Goal: Entertainment & Leisure: Consume media (video, audio)

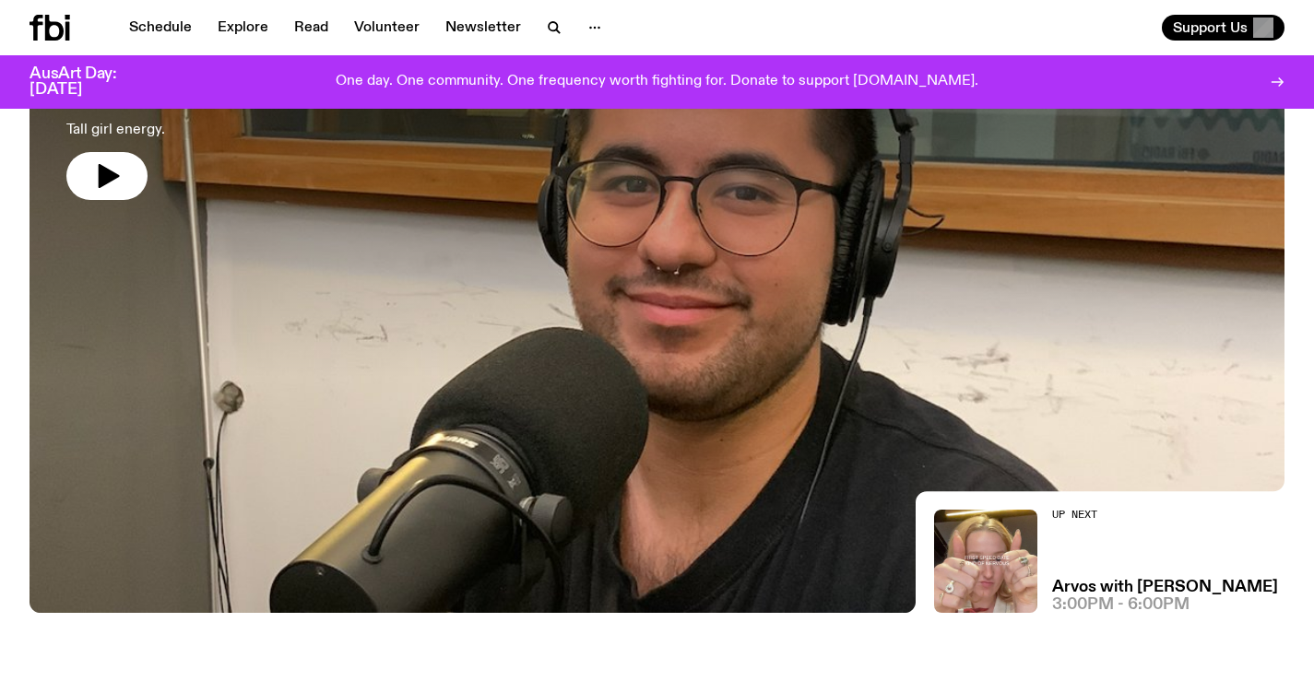
scroll to position [88, 0]
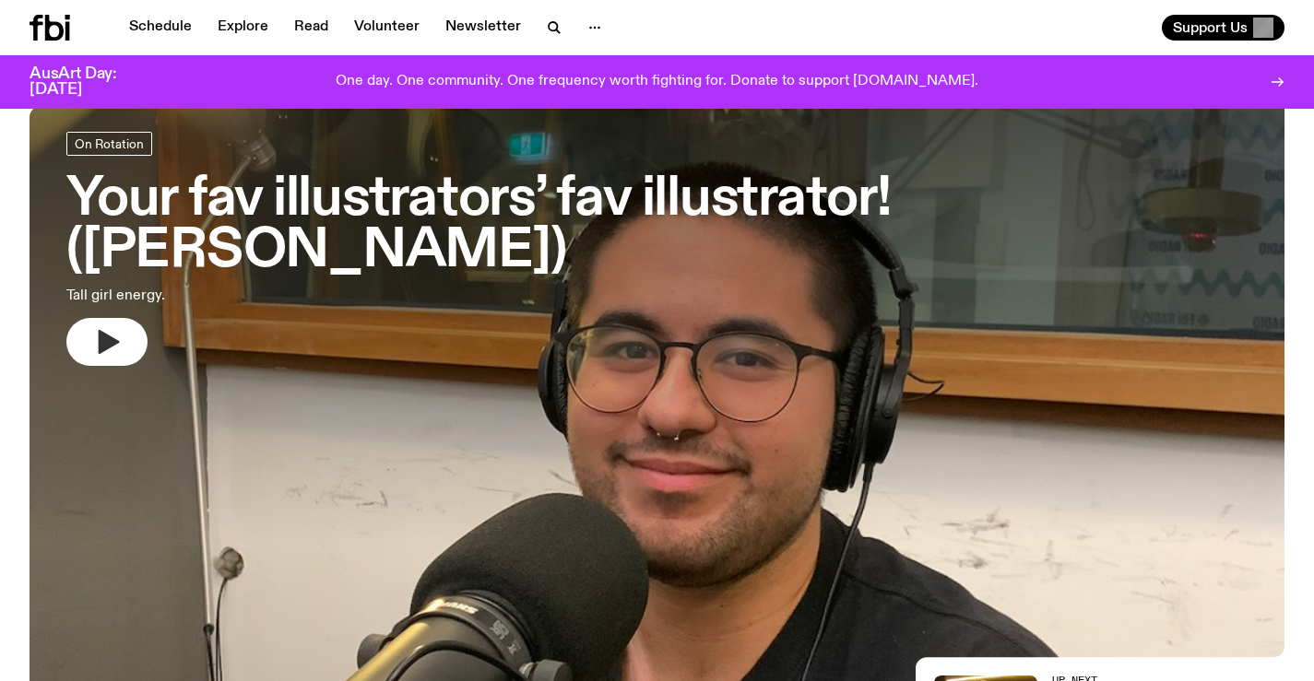
click at [72, 318] on button "button" at bounding box center [106, 342] width 81 height 48
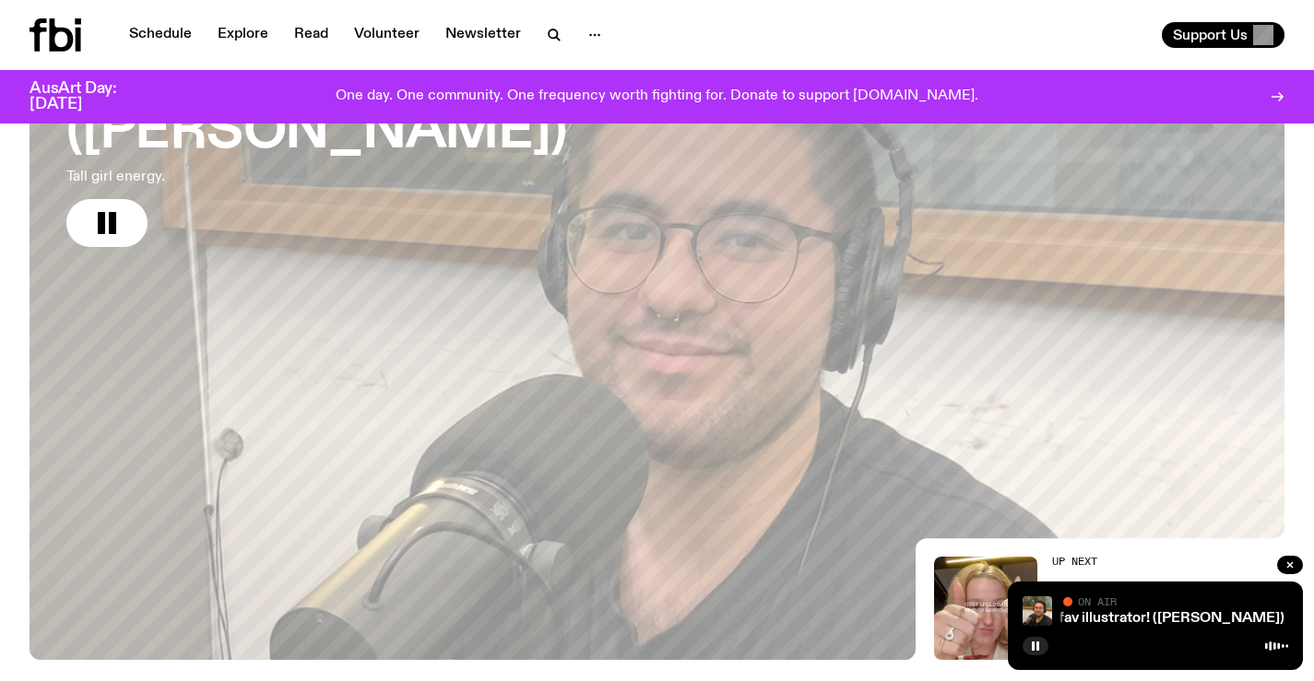
scroll to position [0, 0]
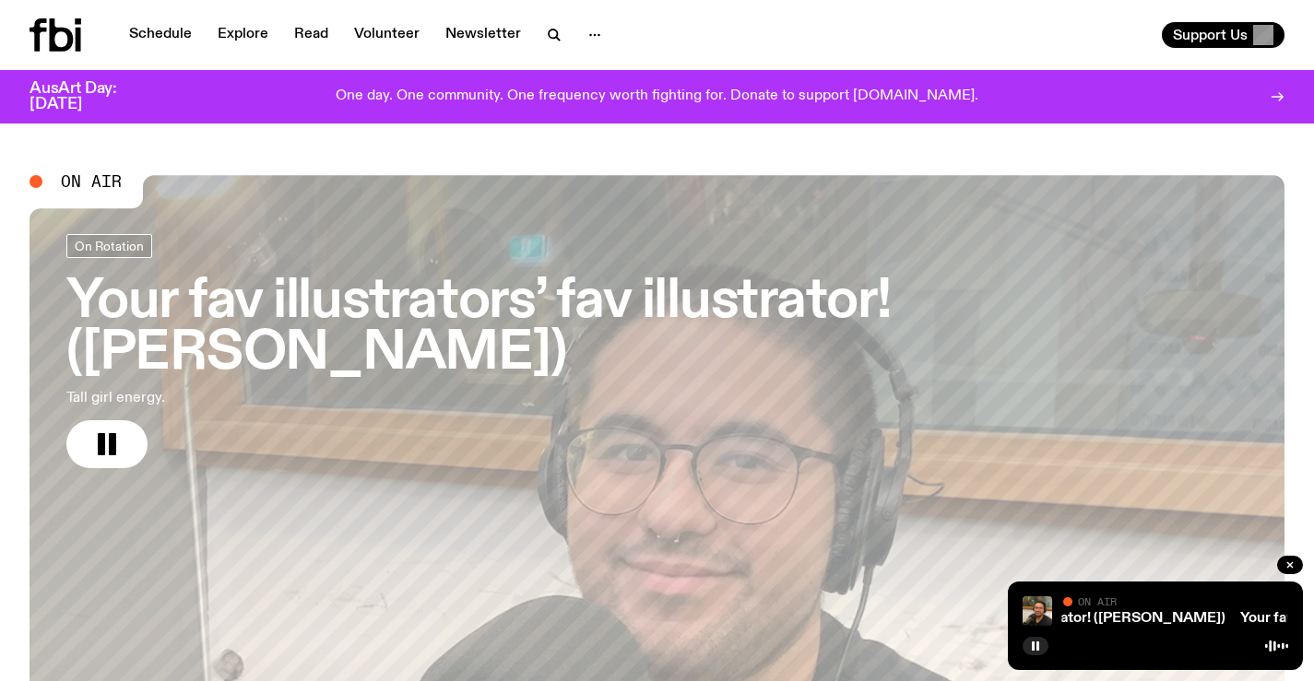
click at [466, 294] on h3 "Your fav illustrators’ fav illustrator! (Oliver Reyes)" at bounding box center [656, 328] width 1181 height 103
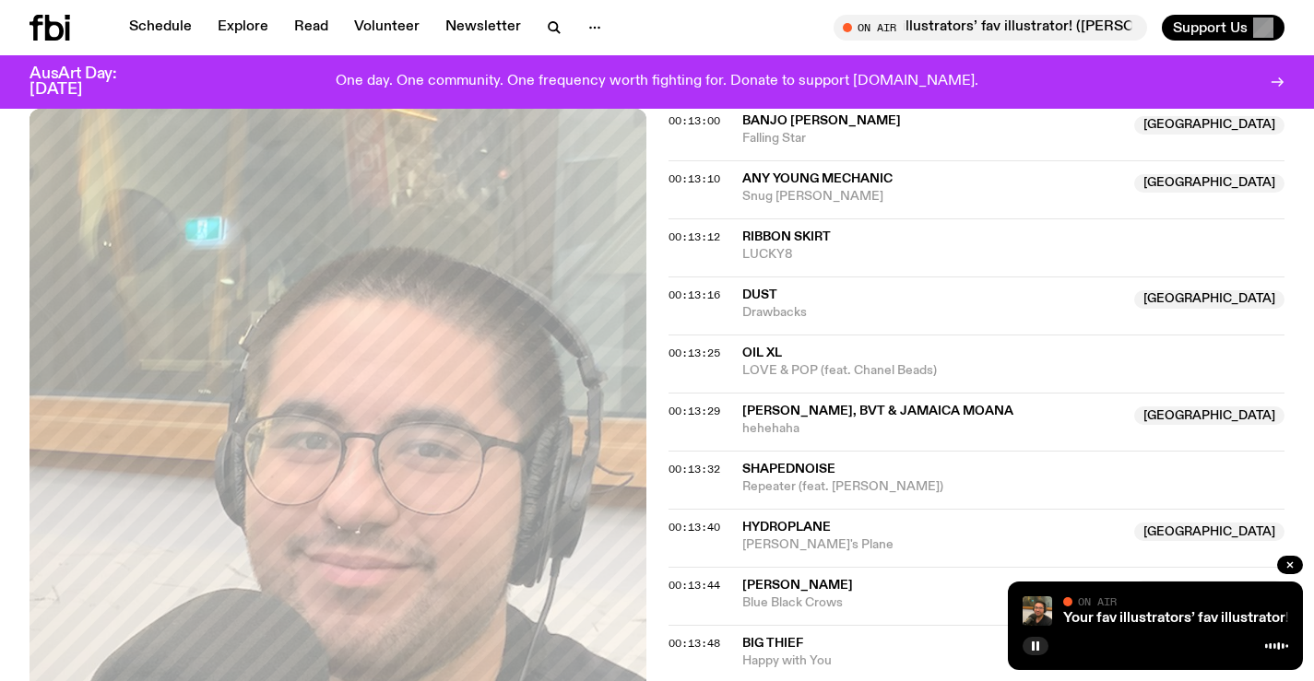
scroll to position [453, 0]
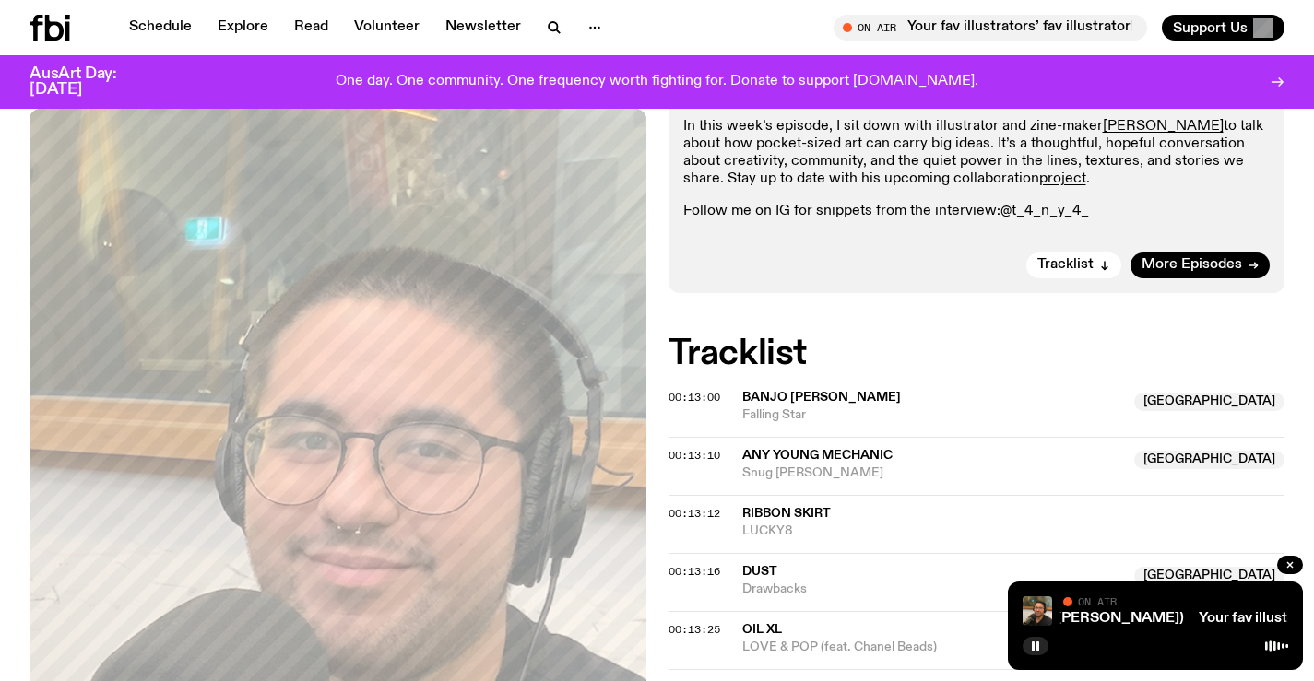
click at [39, 15] on icon at bounding box center [49, 28] width 41 height 26
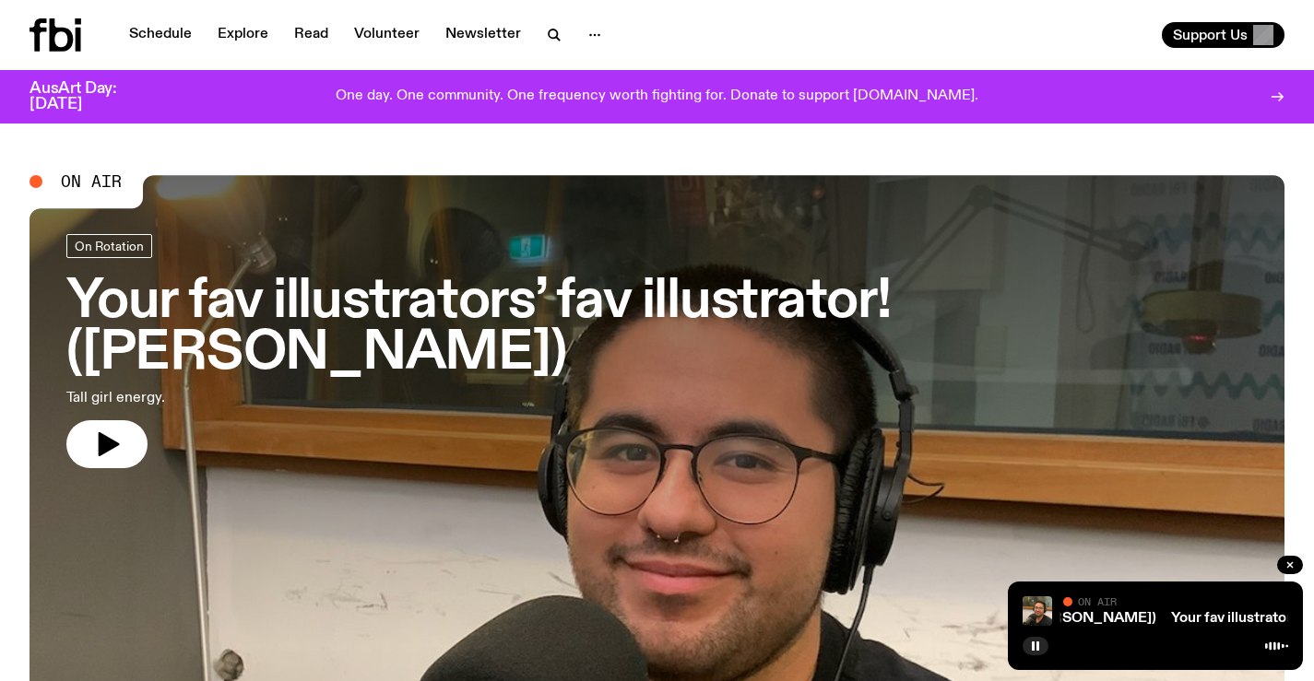
click at [76, 31] on icon at bounding box center [79, 40] width 6 height 24
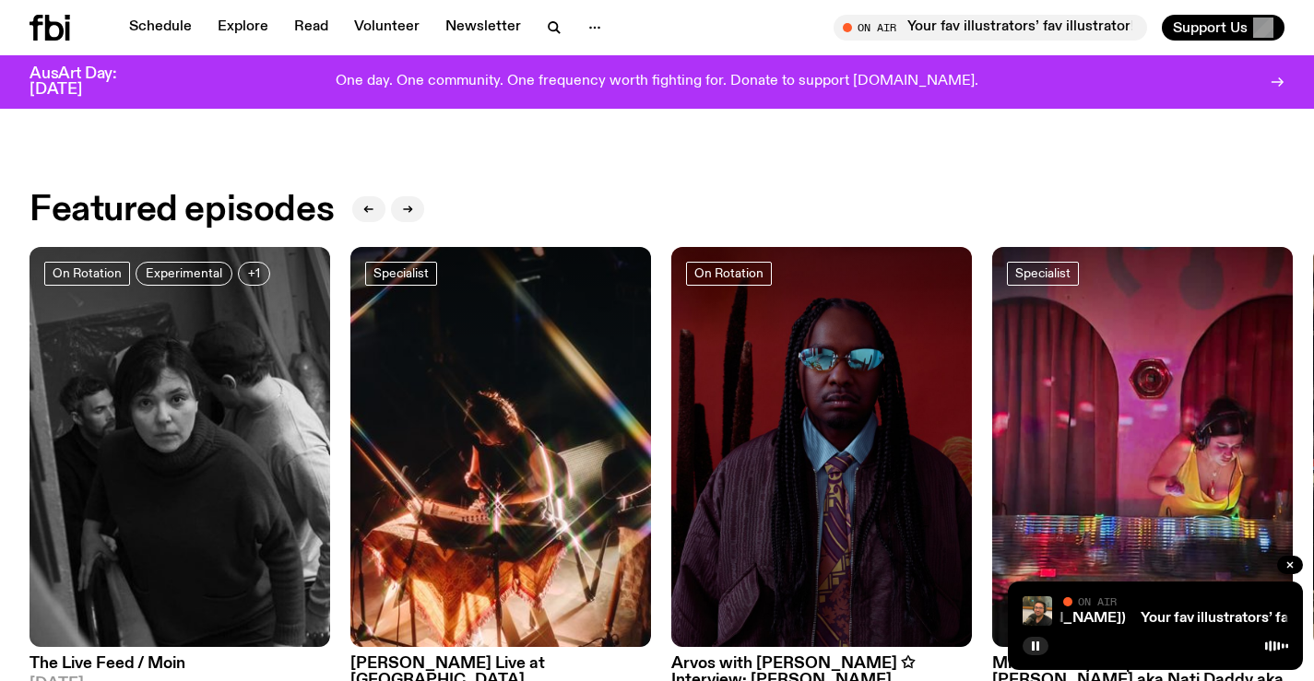
scroll to position [818, 0]
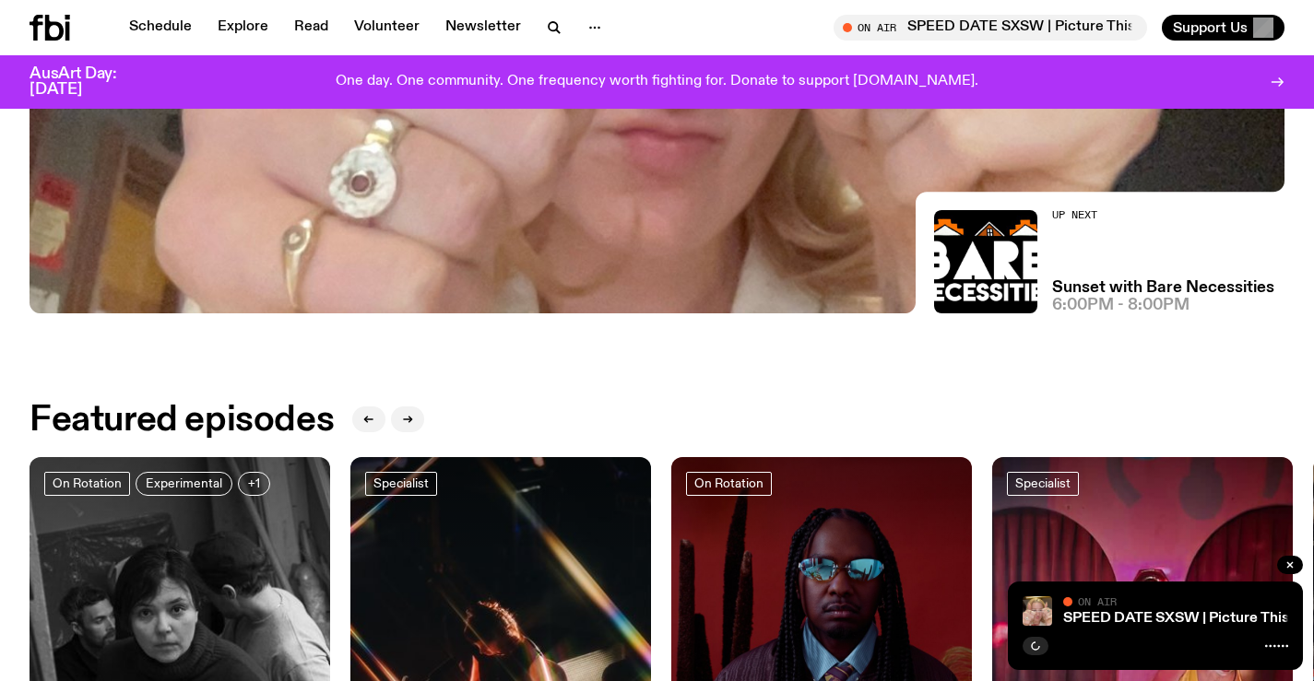
scroll to position [830, 0]
